Goal: Browse casually

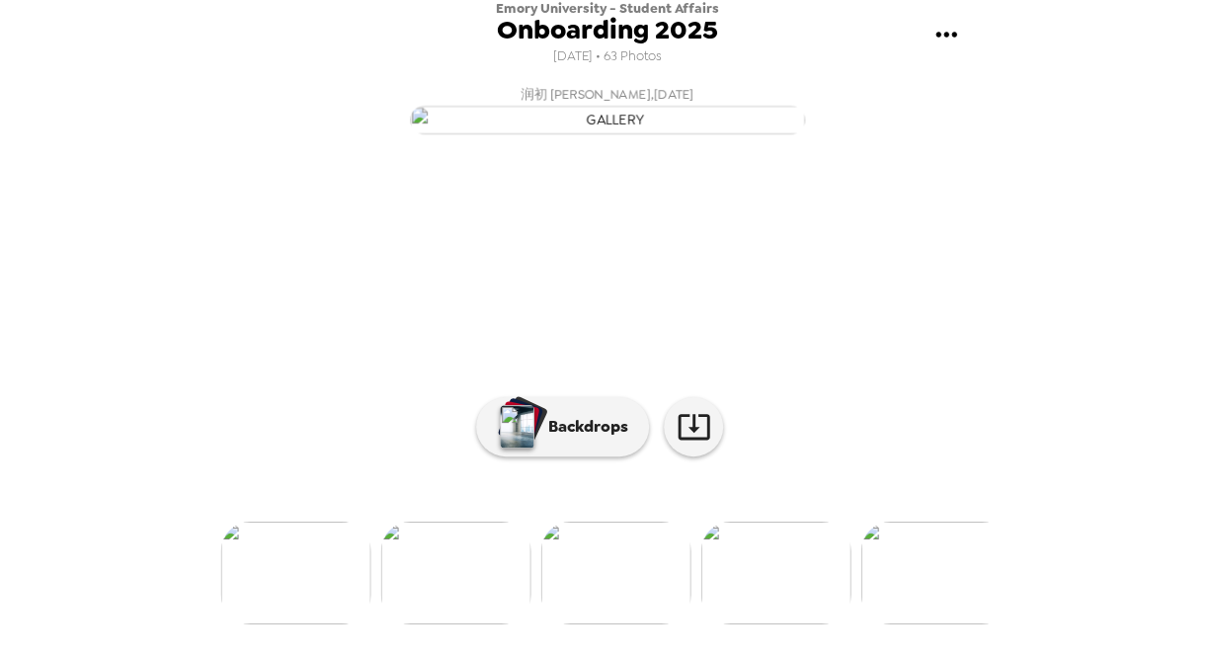
scroll to position [181, 0]
click at [817, 624] on img at bounding box center [776, 572] width 150 height 103
click at [320, 601] on img at bounding box center [296, 572] width 150 height 103
click at [323, 603] on img at bounding box center [296, 572] width 150 height 103
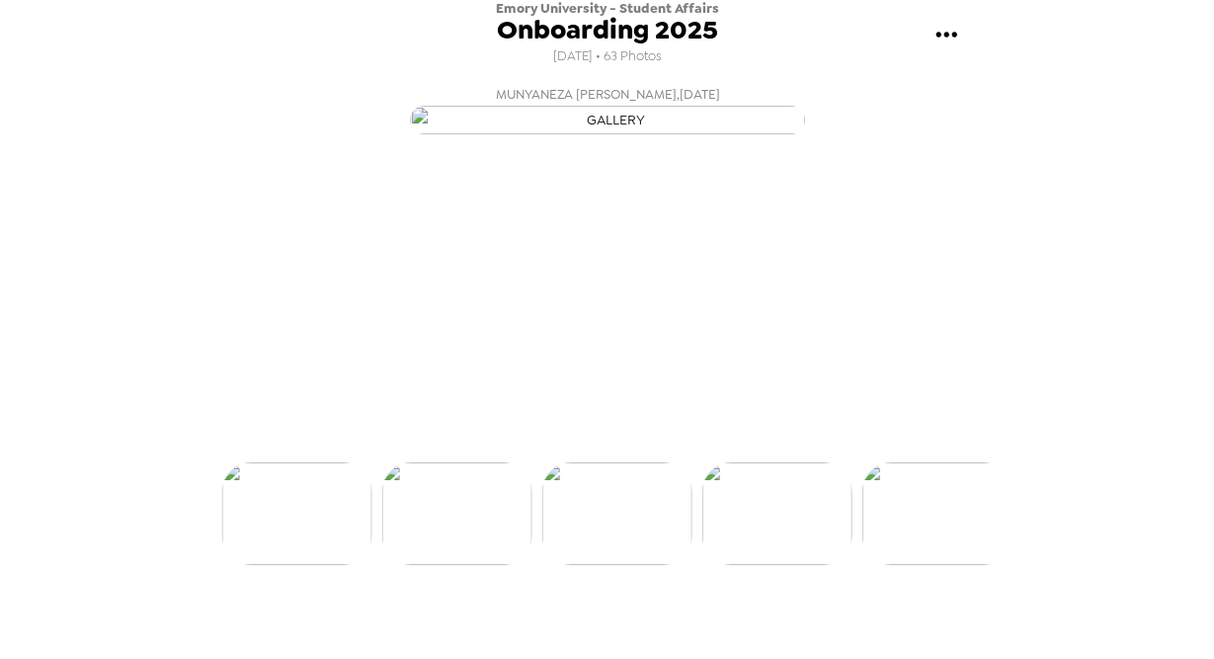
scroll to position [121, 0]
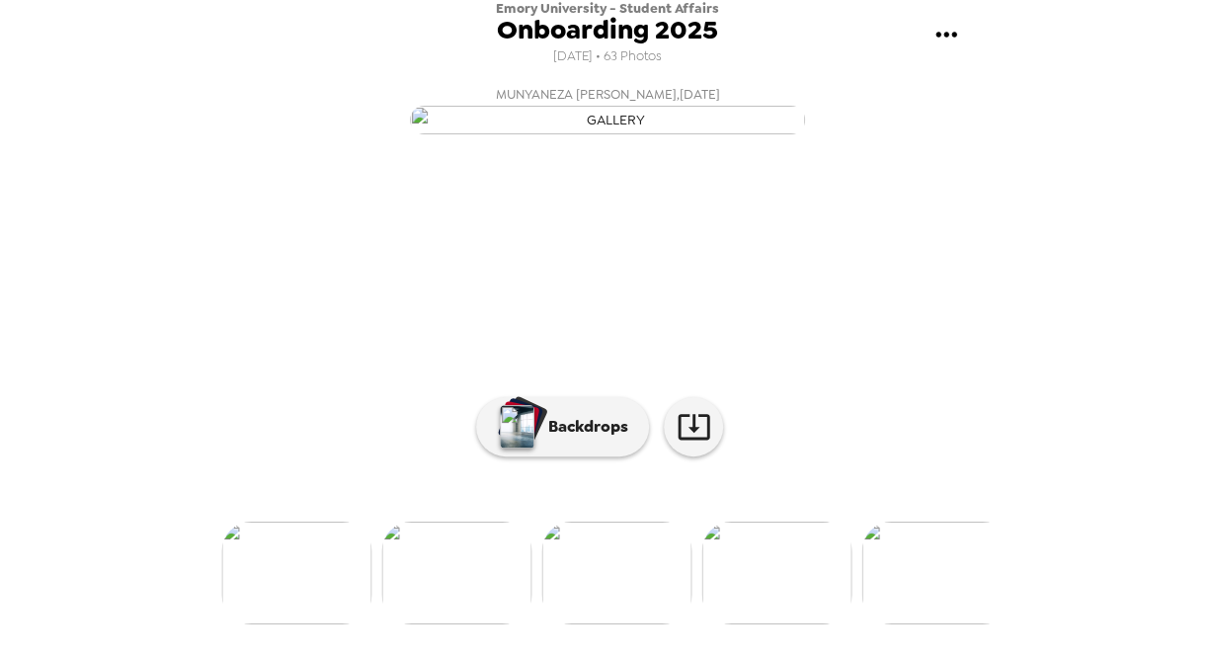
click at [425, 624] on img at bounding box center [456, 572] width 150 height 103
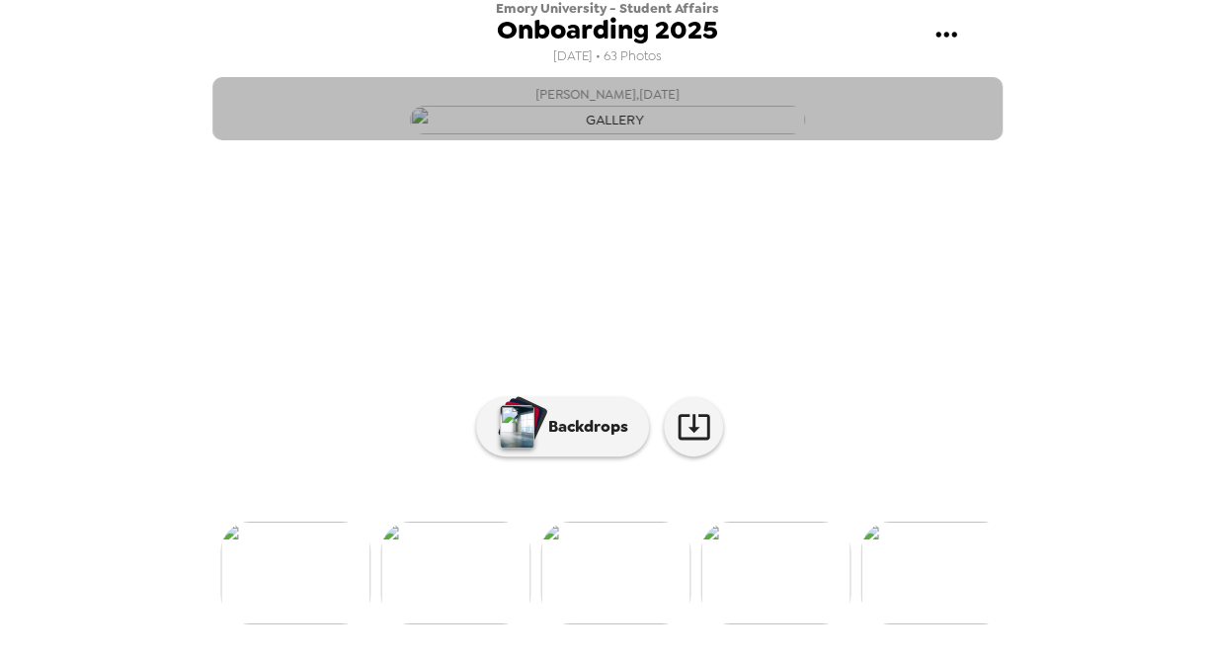
click at [617, 134] on img "button" at bounding box center [607, 120] width 395 height 29
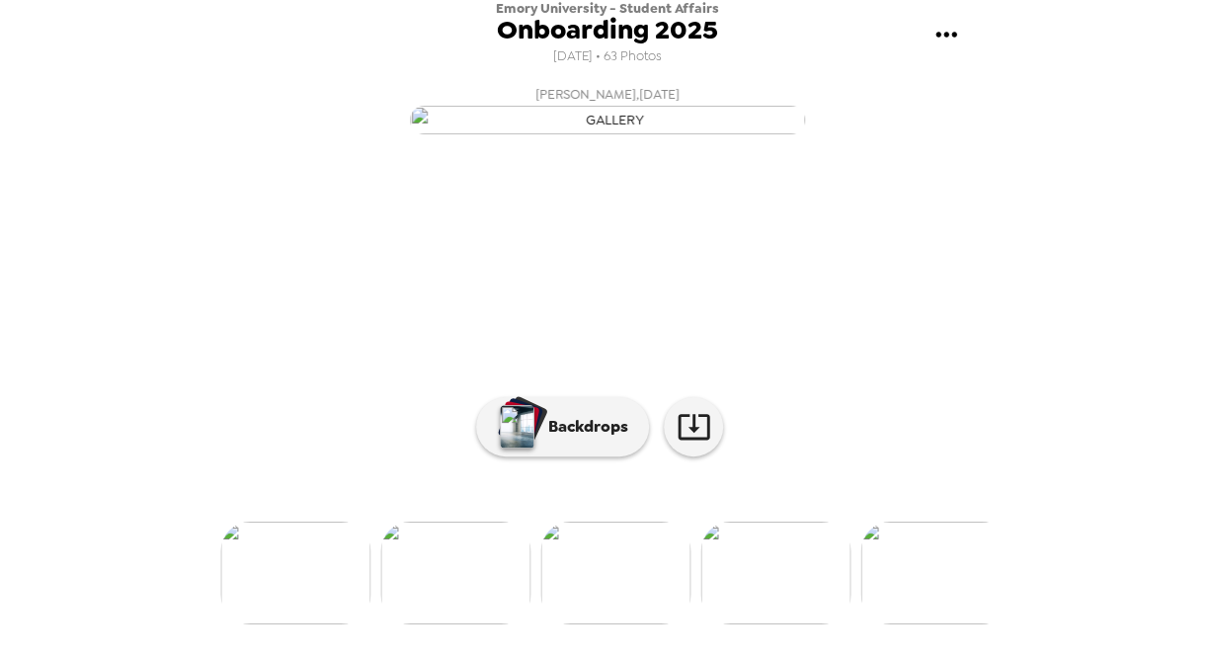
scroll to position [181, 0]
click at [933, 589] on img at bounding box center [935, 572] width 150 height 103
click at [933, 589] on div at bounding box center [607, 540] width 790 height 168
click at [950, 624] on img at bounding box center [936, 572] width 150 height 103
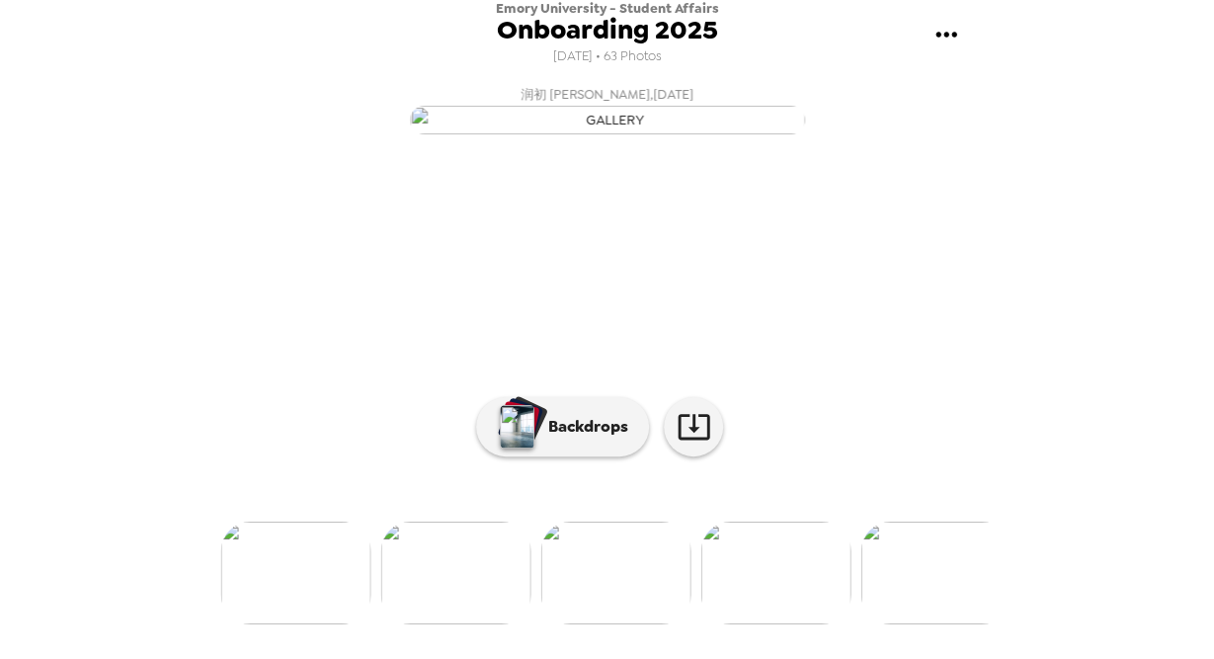
scroll to position [0, 0]
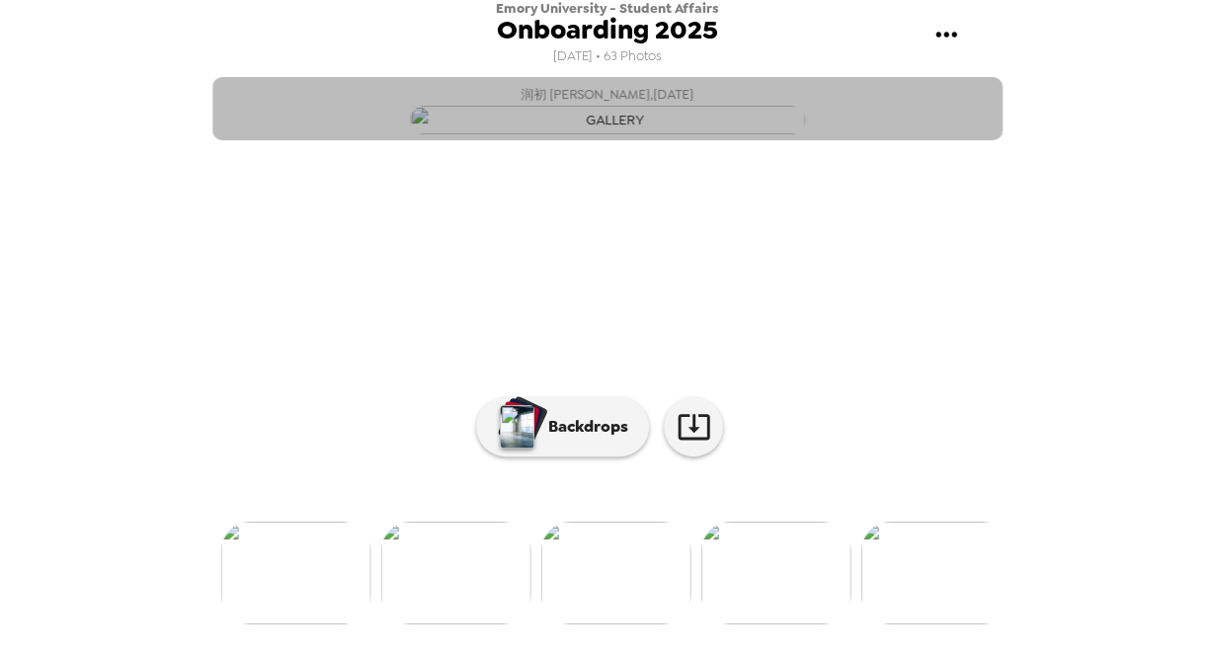
click at [545, 90] on button "润初 [PERSON_NAME] , [DATE]" at bounding box center [607, 108] width 790 height 63
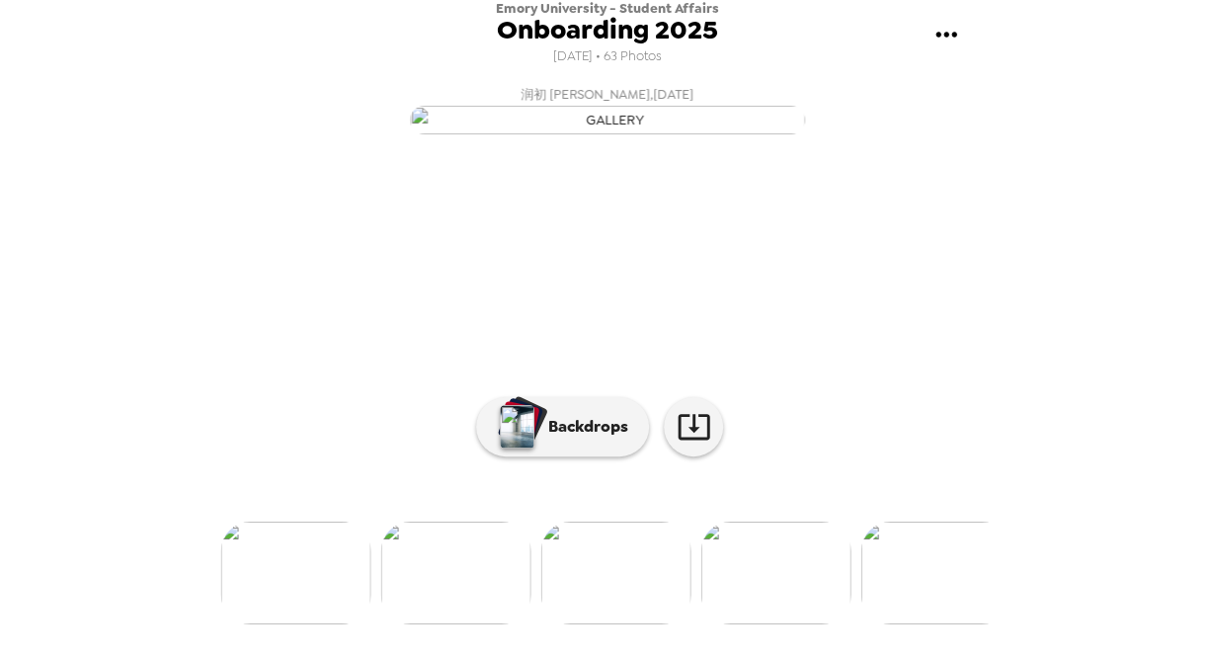
scroll to position [181, 0]
click at [334, 591] on img at bounding box center [296, 572] width 150 height 103
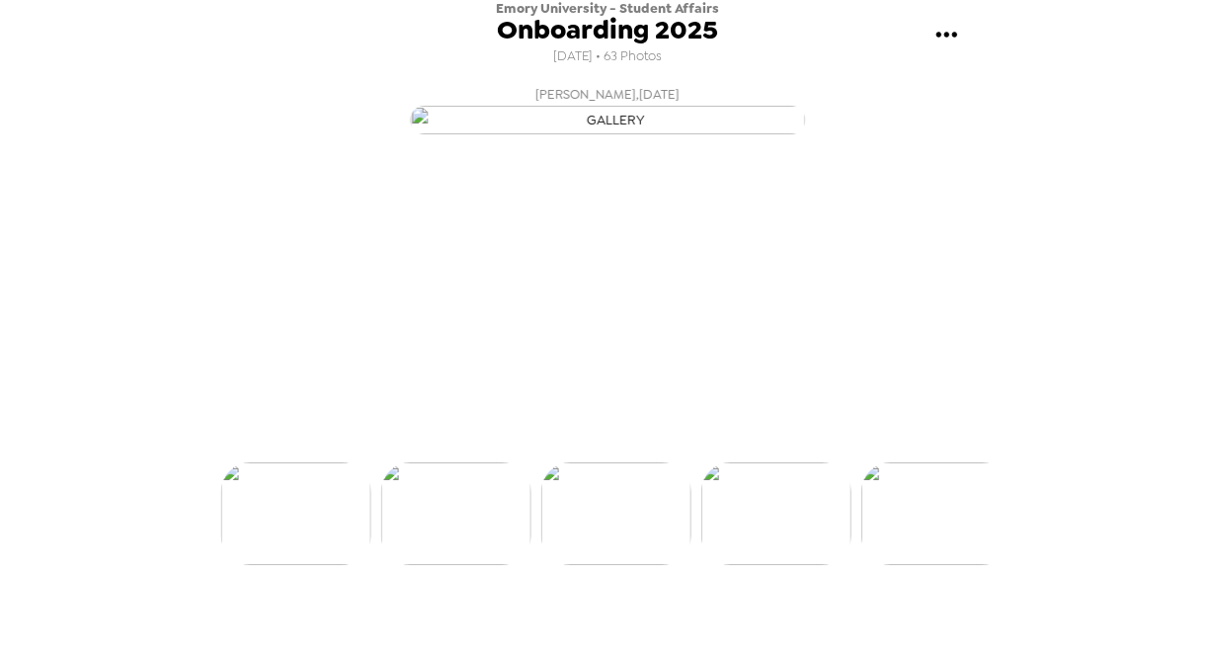
scroll to position [121, 0]
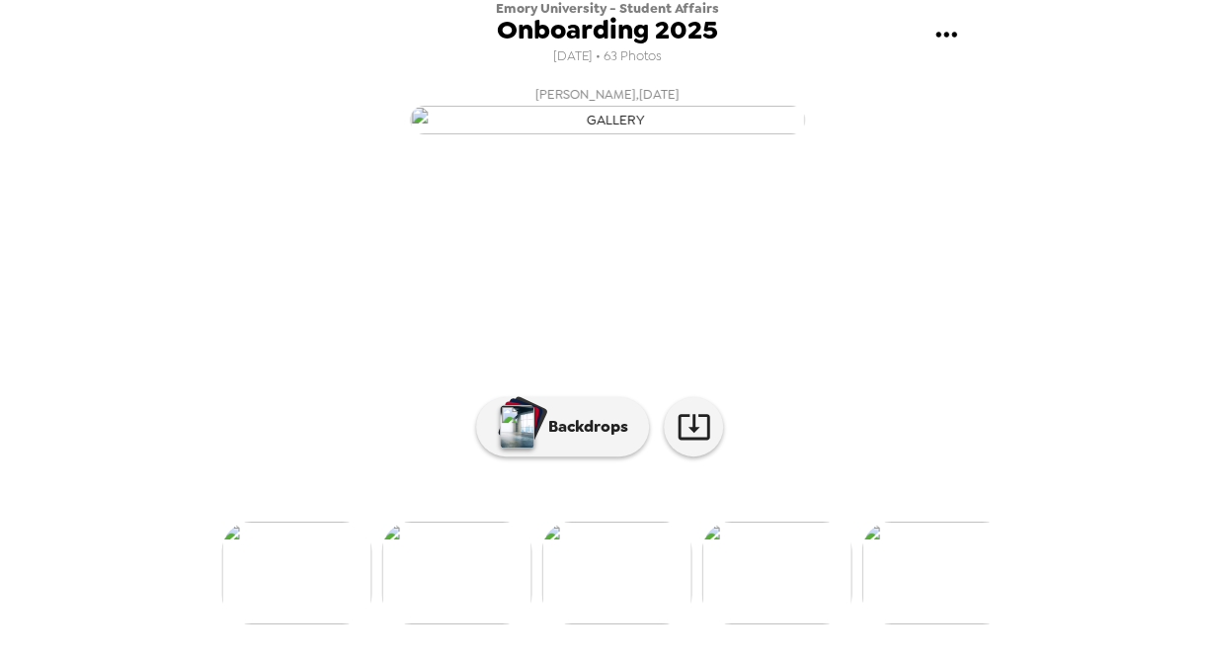
click at [334, 591] on div at bounding box center [607, 540] width 790 height 168
click at [319, 619] on img at bounding box center [296, 572] width 150 height 103
click at [318, 619] on img at bounding box center [295, 572] width 150 height 103
click at [319, 619] on img at bounding box center [295, 572] width 150 height 103
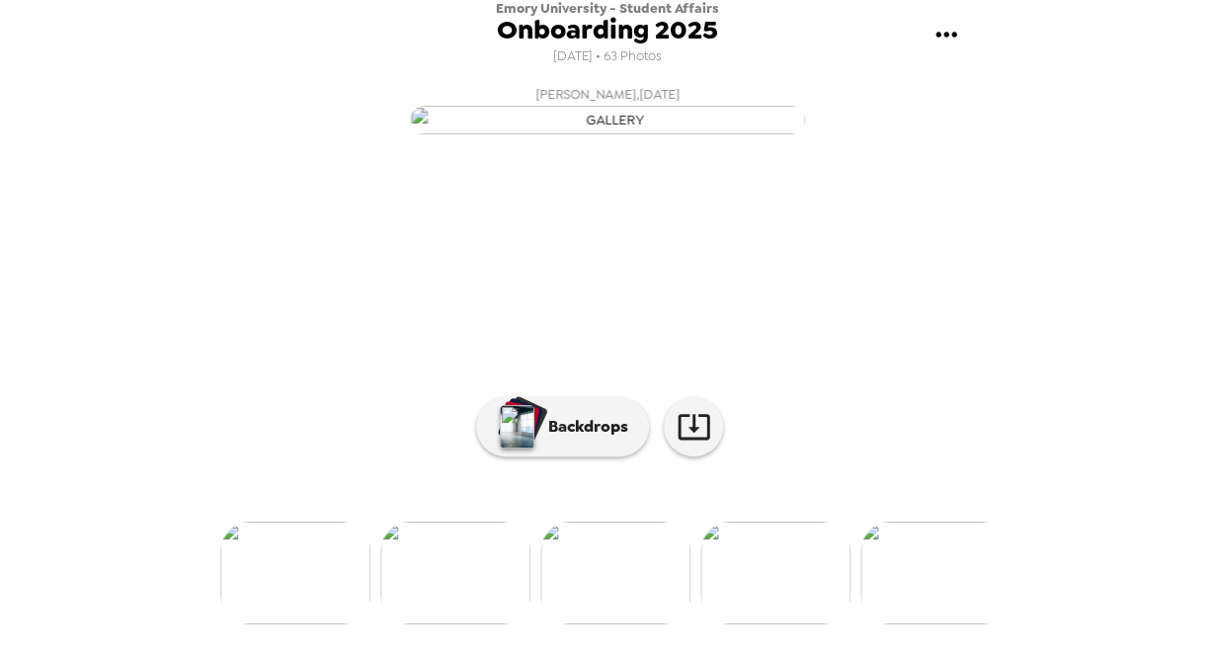
click at [316, 593] on img at bounding box center [295, 572] width 150 height 103
click at [311, 624] on img at bounding box center [295, 572] width 150 height 103
click at [311, 624] on img at bounding box center [294, 572] width 150 height 103
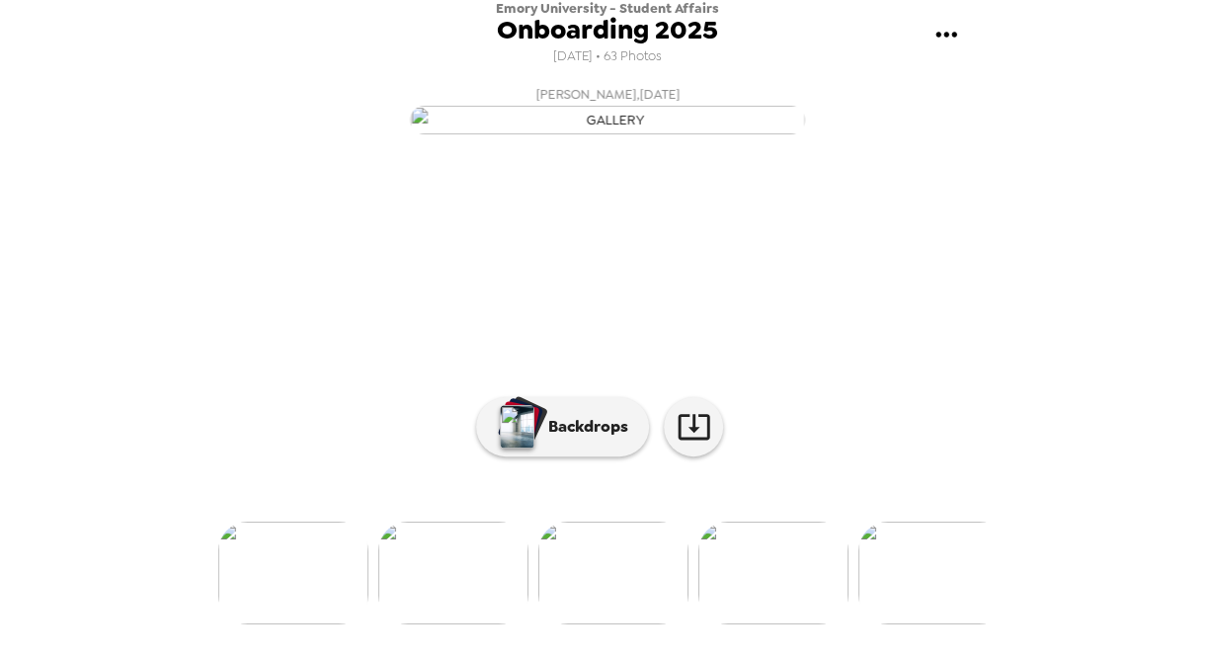
scroll to position [0, 6871]
click at [437, 624] on img at bounding box center [454, 572] width 150 height 103
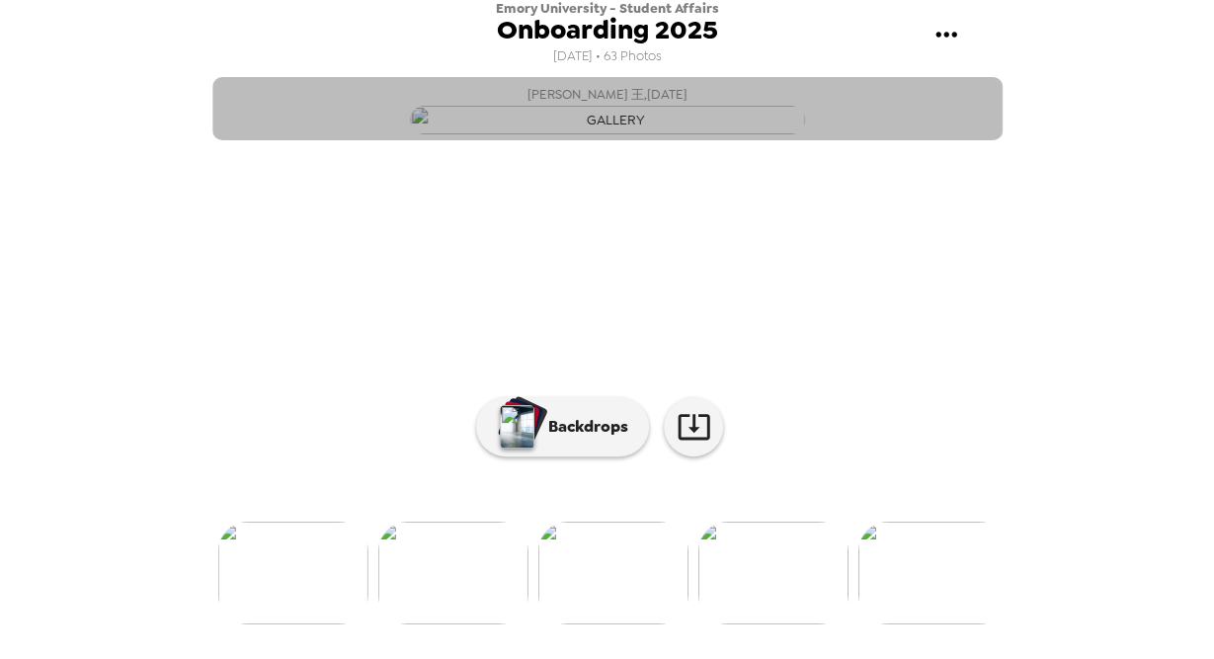
click at [928, 140] on button "[PERSON_NAME] 王 , [DATE]" at bounding box center [607, 108] width 790 height 63
